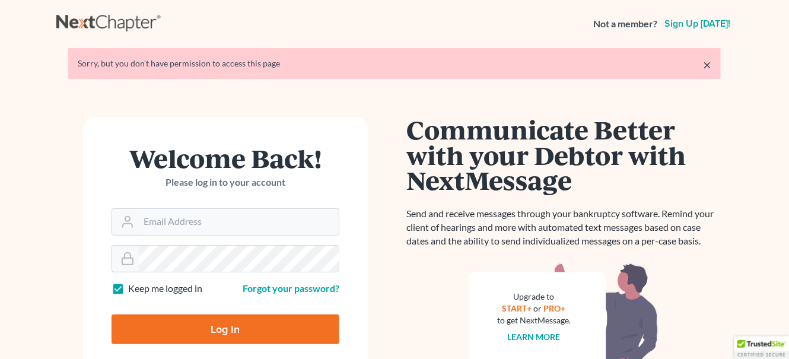
scroll to position [118, 0]
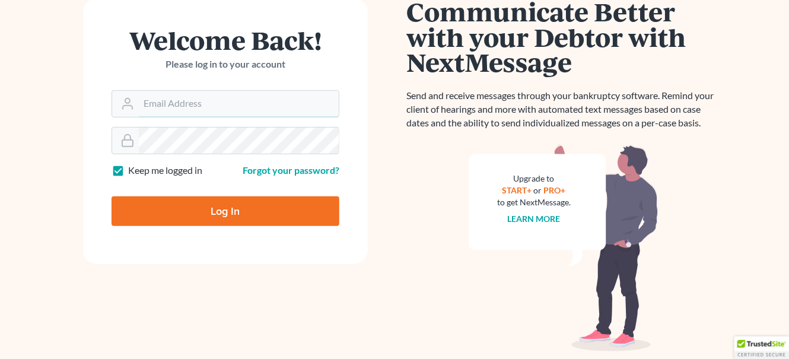
type input "[EMAIL_ADDRESS][DOMAIN_NAME]"
click at [238, 209] on input "Log In" at bounding box center [226, 211] width 228 height 30
type input "Thinking..."
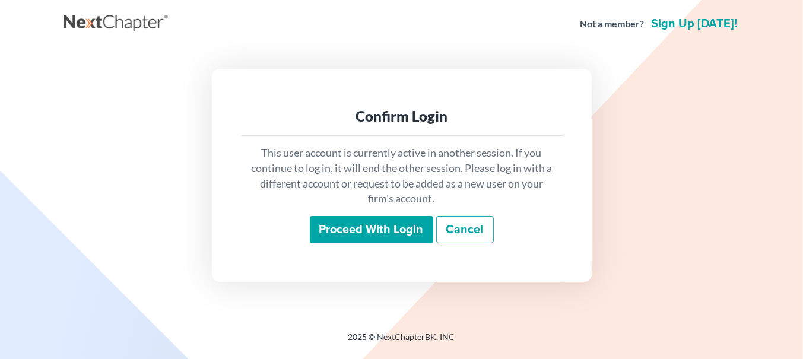
click at [403, 236] on input "Proceed with login" at bounding box center [371, 229] width 123 height 27
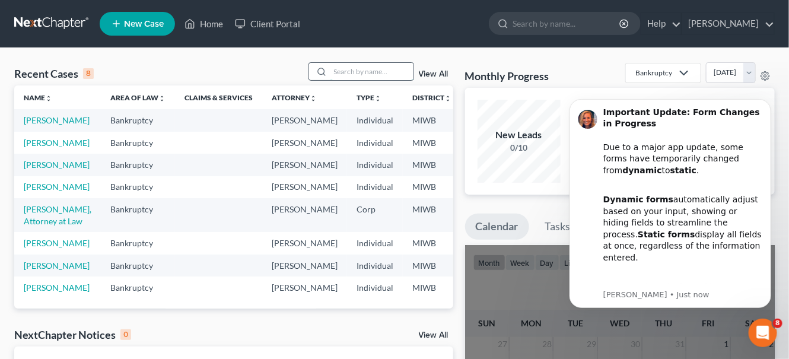
click at [391, 69] on input "search" at bounding box center [371, 71] width 83 height 17
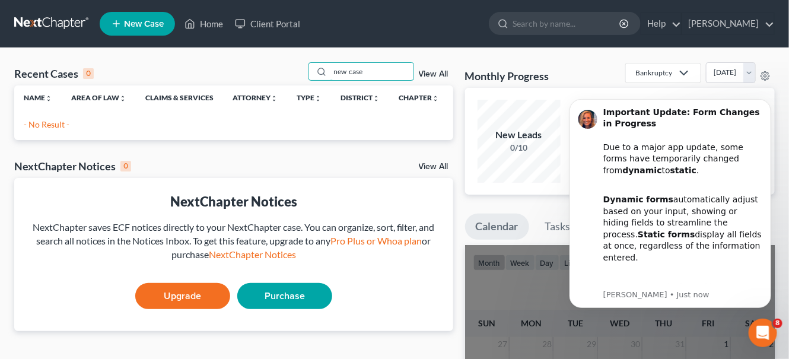
type input "new case"
click at [71, 75] on div "Recent Cases 0" at bounding box center [53, 73] width 79 height 14
click at [132, 27] on span "New Case" at bounding box center [144, 24] width 40 height 9
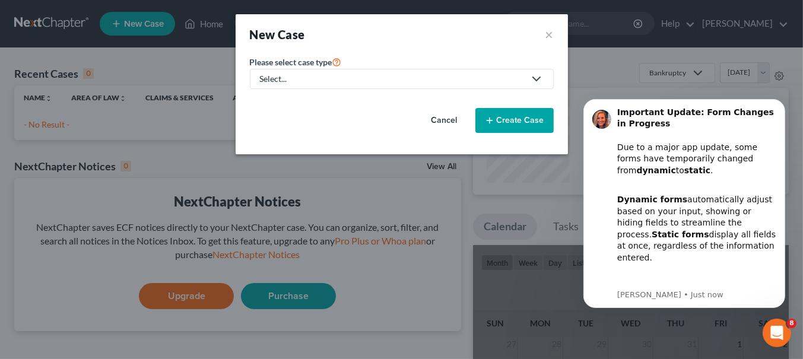
click at [501, 116] on button "Create Case" at bounding box center [514, 120] width 78 height 25
click at [281, 81] on div "Select..." at bounding box center [392, 79] width 265 height 12
click at [299, 104] on div "Bankruptcy" at bounding box center [295, 103] width 68 height 12
select select "41"
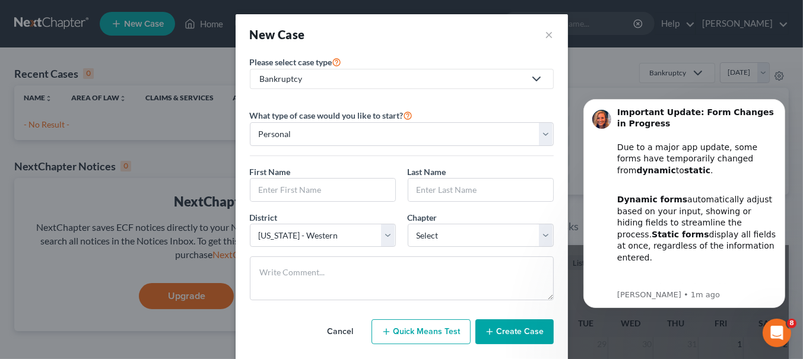
click at [311, 62] on span "Please select case type" at bounding box center [291, 62] width 82 height 10
click at [532, 81] on icon at bounding box center [536, 79] width 14 height 14
click at [269, 78] on div "Bankruptcy" at bounding box center [392, 79] width 265 height 12
click at [287, 191] on input "text" at bounding box center [322, 190] width 145 height 23
type input "[PERSON_NAME]"
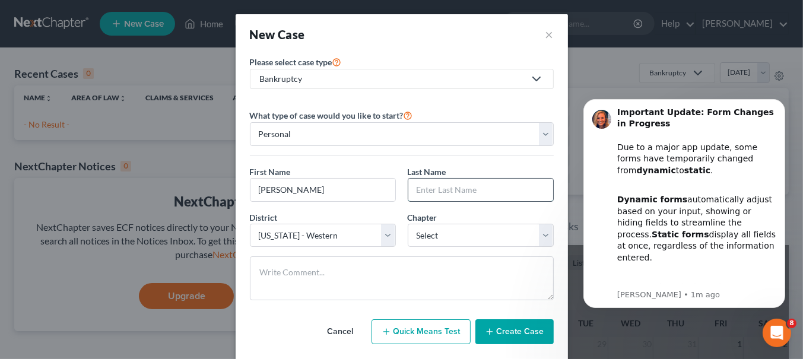
click at [434, 188] on input "text" at bounding box center [480, 190] width 145 height 23
type input "[PERSON_NAME]"
click at [541, 233] on select "Select 7 11 12 13" at bounding box center [481, 236] width 146 height 24
select select "0"
click at [408, 224] on select "Select 7 11 12 13" at bounding box center [481, 236] width 146 height 24
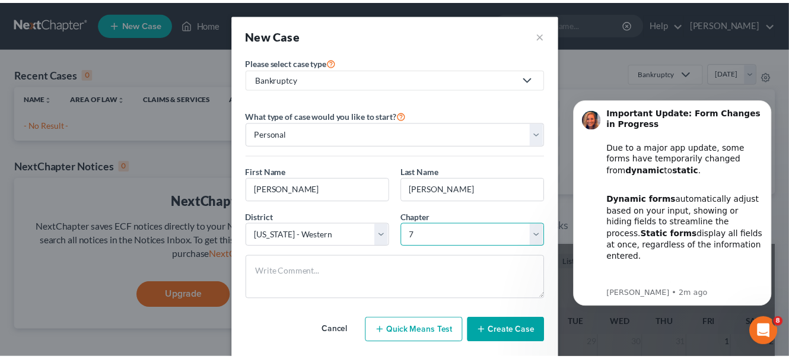
scroll to position [18, 0]
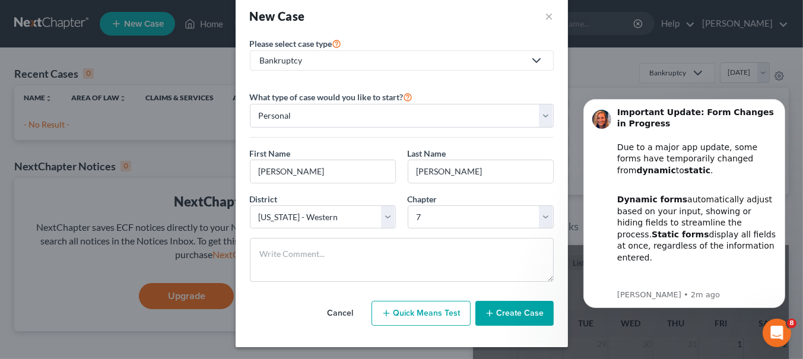
click at [501, 310] on button "Create Case" at bounding box center [514, 313] width 78 height 25
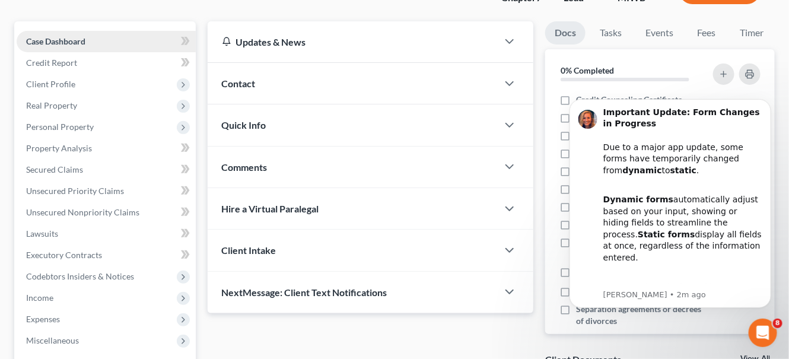
scroll to position [118, 0]
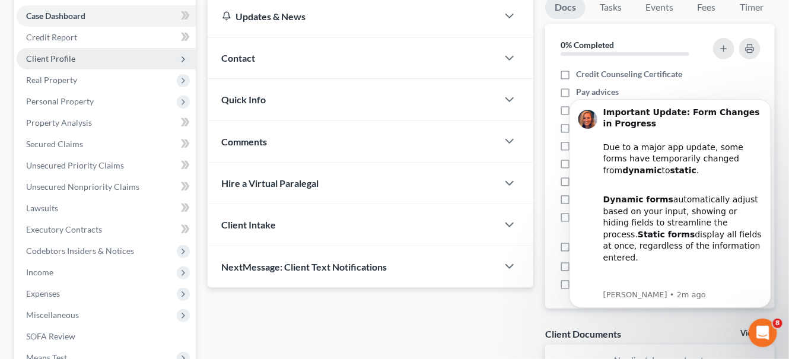
click at [108, 59] on span "Client Profile" at bounding box center [106, 58] width 179 height 21
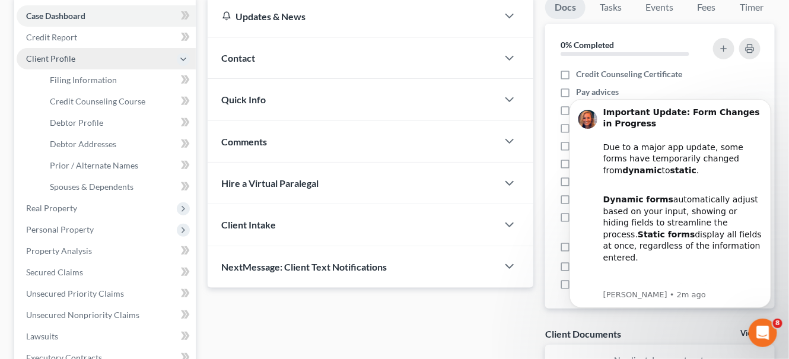
click at [182, 55] on icon at bounding box center [183, 59] width 9 height 9
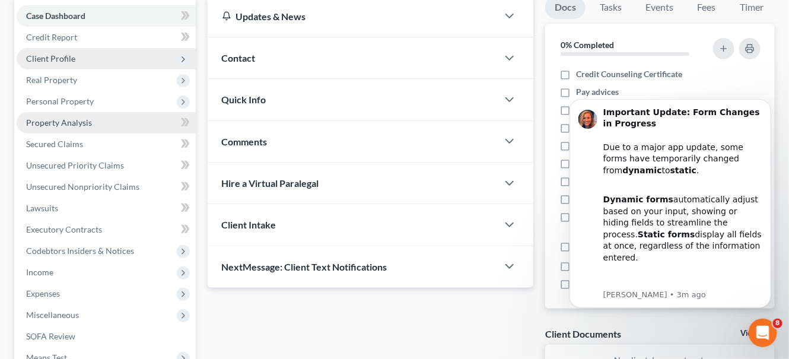
scroll to position [237, 0]
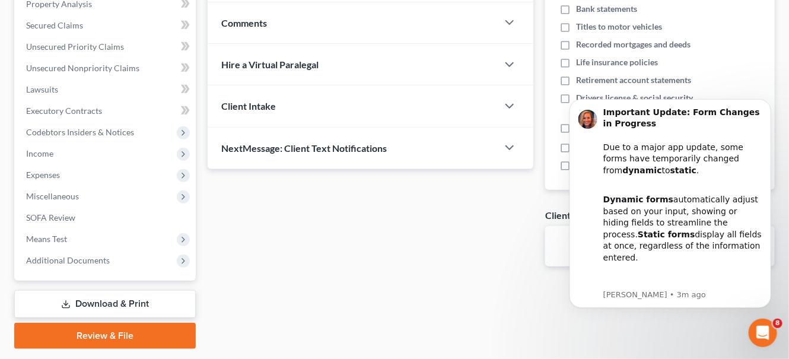
click at [97, 303] on link "Download & Print" at bounding box center [105, 304] width 182 height 28
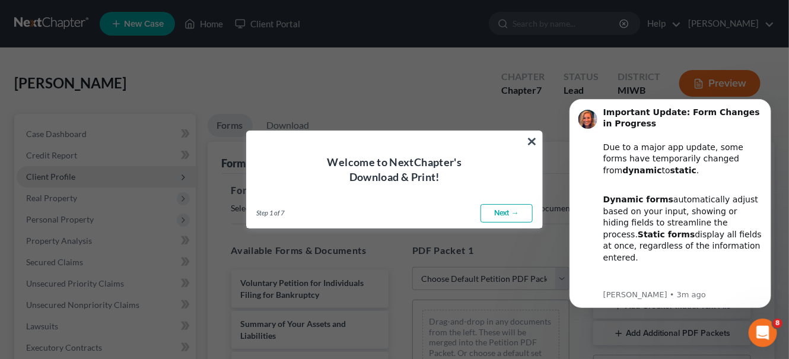
click at [499, 211] on link "Next →" at bounding box center [507, 213] width 52 height 19
select select "0"
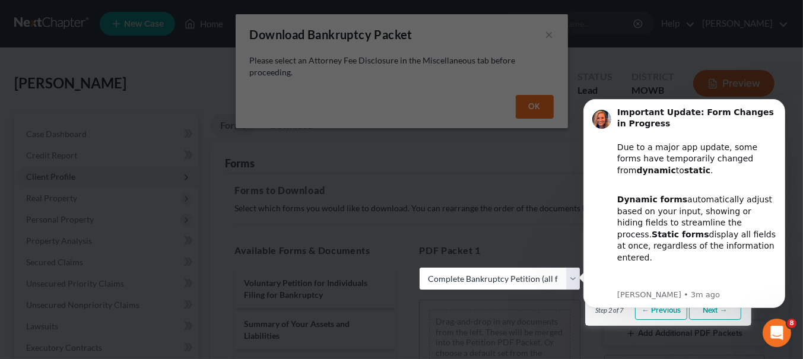
click at [447, 279] on select "Choose Default Petition PDF Packet Complete Bankruptcy Petition (all forms and …" at bounding box center [499, 279] width 161 height 24
click at [419, 267] on select "Choose Default Petition PDF Packet Complete Bankruptcy Petition (all forms and …" at bounding box center [499, 279] width 161 height 24
click at [469, 281] on select "Choose Default Petition PDF Packet Complete Bankruptcy Petition (all forms and …" at bounding box center [499, 279] width 161 height 24
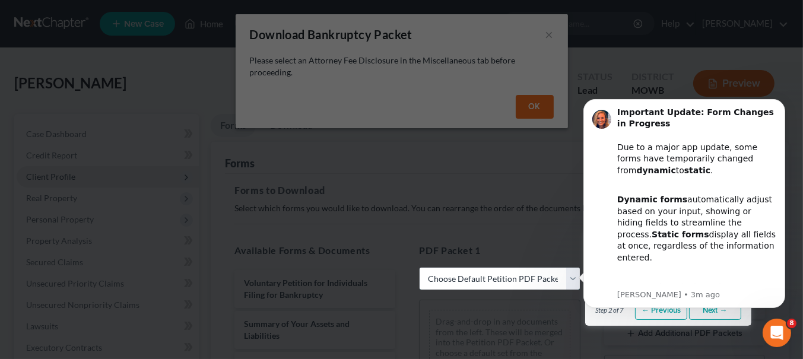
select select "0"
click at [419, 267] on select "Choose Default Petition PDF Packet Complete Bankruptcy Petition (all forms and …" at bounding box center [499, 279] width 161 height 24
